Goal: Task Accomplishment & Management: Complete application form

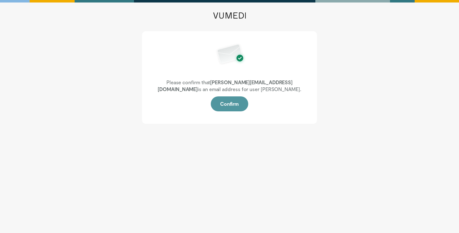
click at [235, 102] on button "Confirm" at bounding box center [229, 104] width 37 height 15
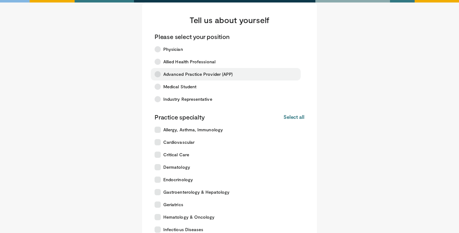
scroll to position [13, 0]
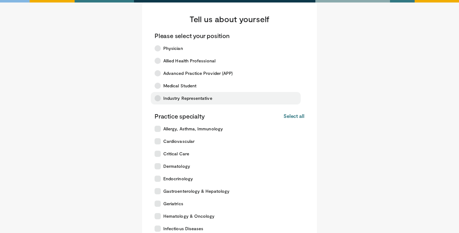
click at [204, 97] on span "Industry Representative" at bounding box center [187, 98] width 49 height 6
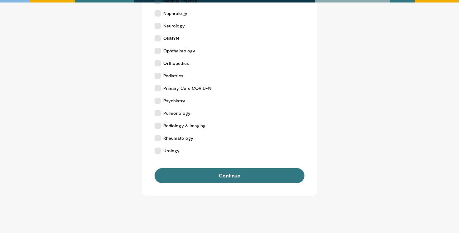
scroll to position [257, 0]
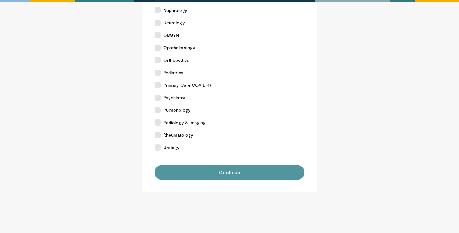
click at [243, 170] on button "Continue" at bounding box center [230, 172] width 150 height 15
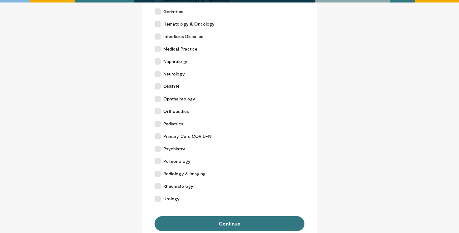
scroll to position [206, 0]
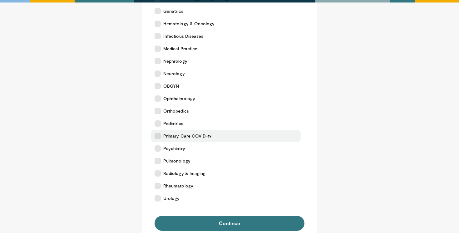
click at [200, 131] on label "Primary Care COVID-19" at bounding box center [226, 136] width 150 height 12
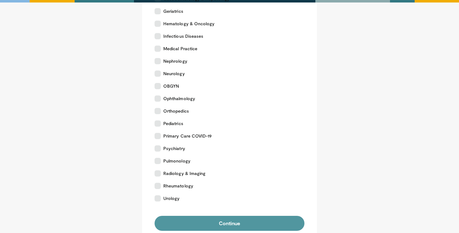
click at [208, 222] on button "Continue" at bounding box center [230, 223] width 150 height 15
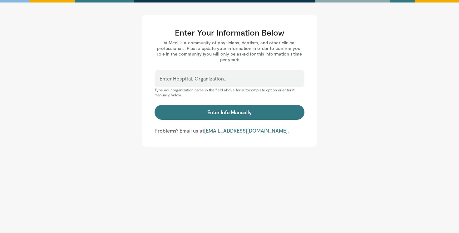
click at [212, 62] on p "VuMedi is a community of physicians, dentists, and other clinical professionals…" at bounding box center [230, 51] width 150 height 22
